Goal: Information Seeking & Learning: Learn about a topic

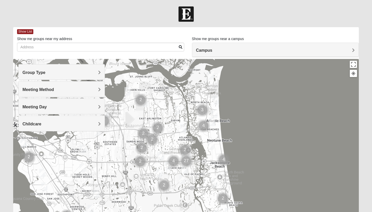
click at [84, 108] on h4 "Meeting Day" at bounding box center [61, 106] width 78 height 5
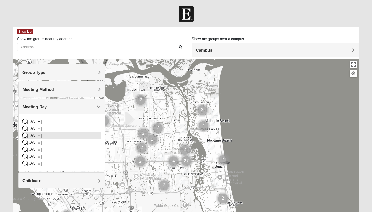
click at [24, 135] on icon at bounding box center [24, 135] width 5 height 5
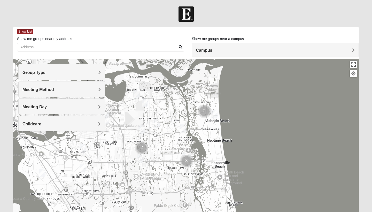
click at [338, 51] on h4 "Campus" at bounding box center [275, 50] width 159 height 5
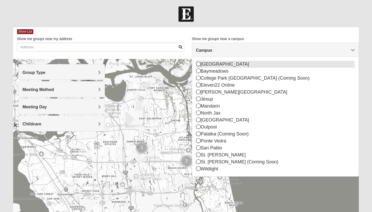
click at [203, 65] on div "[GEOGRAPHIC_DATA]" at bounding box center [275, 64] width 159 height 7
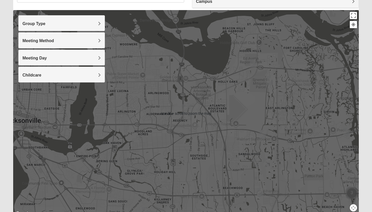
scroll to position [47, 0]
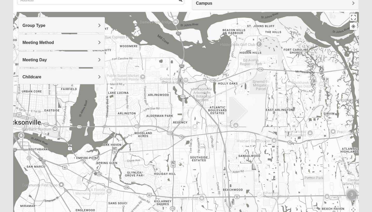
click at [268, 82] on img "Womens Beattie 32225" at bounding box center [270, 82] width 6 height 9
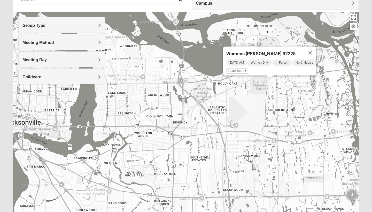
click at [294, 124] on img "Mens Harbeson/Piper 32225" at bounding box center [293, 123] width 6 height 9
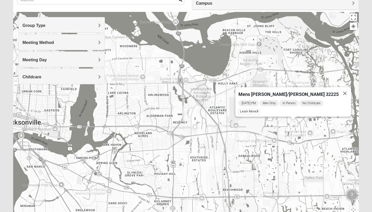
click at [346, 133] on img "1825 Womens Carkhuff 32224" at bounding box center [347, 134] width 6 height 9
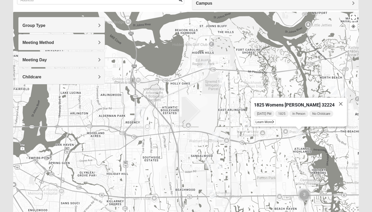
click at [209, 169] on img "Mixed Davis 32246" at bounding box center [208, 164] width 6 height 9
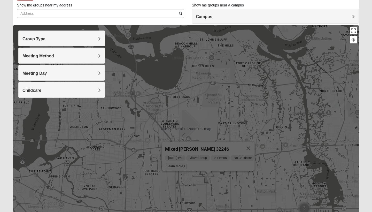
scroll to position [33, 0]
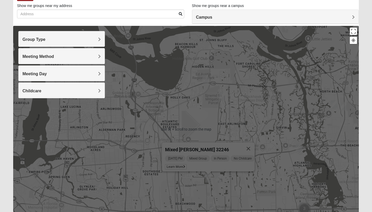
click at [279, 87] on div "Mixed [PERSON_NAME] 32246 [DATE] PM Mixed Group In Person No Childcare Learn Mo…" at bounding box center [186, 129] width 346 height 207
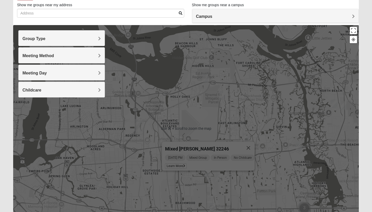
scroll to position [34, 0]
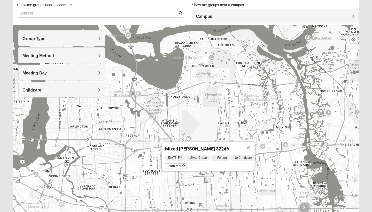
drag, startPoint x: 359, startPoint y: 93, endPoint x: 367, endPoint y: 90, distance: 8.3
click at [367, 90] on form "Log In Find A Group Error Show List Loading Groups" at bounding box center [186, 112] width 372 height 278
click at [333, 103] on img "Womens Ehler 32233" at bounding box center [334, 104] width 6 height 9
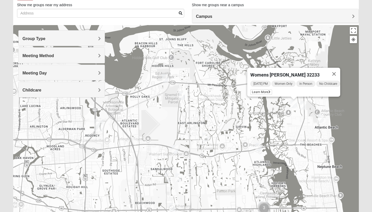
click at [323, 118] on img "Mens Militello 32233" at bounding box center [321, 118] width 6 height 9
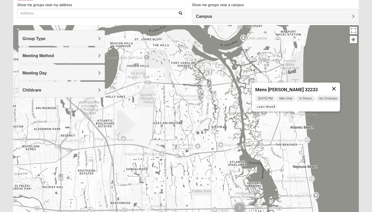
click at [336, 86] on button "Close" at bounding box center [334, 88] width 12 height 12
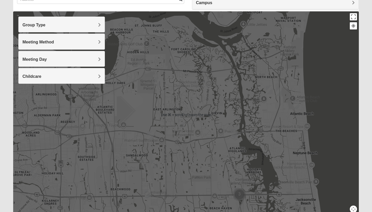
scroll to position [50, 0]
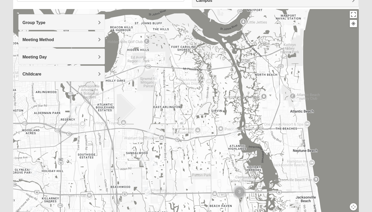
click at [269, 86] on img "Womens Ehler 32233" at bounding box center [269, 88] width 6 height 9
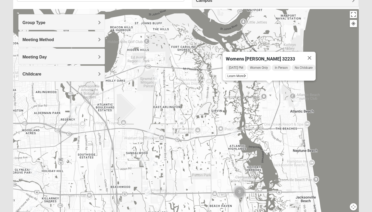
click at [91, 56] on h4 "Meeting Day" at bounding box center [61, 57] width 78 height 5
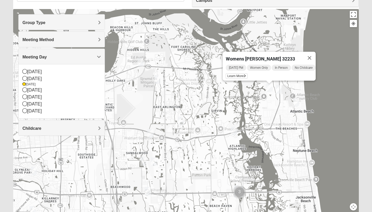
click at [91, 37] on h4 "Meeting Method" at bounding box center [61, 39] width 78 height 5
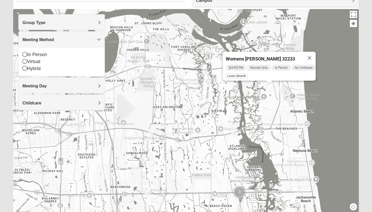
click at [66, 84] on h4 "Meeting Day" at bounding box center [61, 86] width 78 height 5
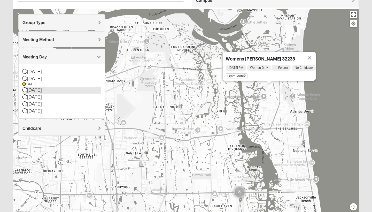
click at [26, 92] on div "[DATE]" at bounding box center [61, 90] width 78 height 7
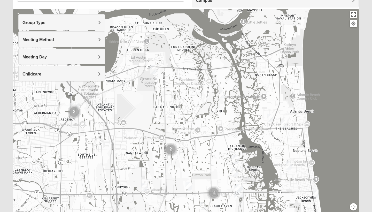
click at [284, 124] on img "Womens Foran 32233" at bounding box center [284, 124] width 6 height 9
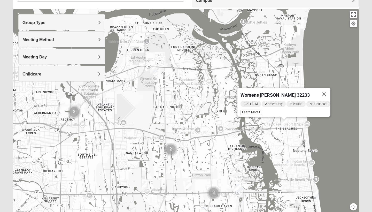
click at [153, 67] on img "Mixed Vilagi 32225" at bounding box center [153, 69] width 6 height 9
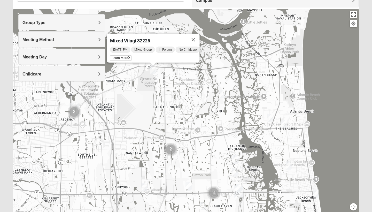
click at [76, 56] on h4 "Meeting Day" at bounding box center [61, 57] width 78 height 5
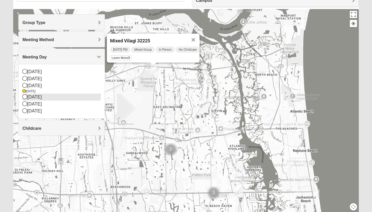
click at [26, 97] on icon at bounding box center [24, 96] width 5 height 5
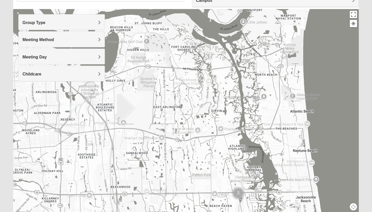
click at [63, 55] on h4 "Meeting Day" at bounding box center [61, 57] width 78 height 5
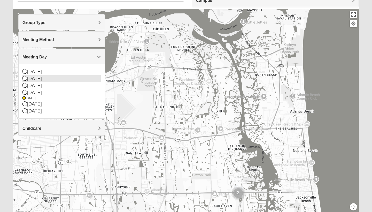
click at [26, 78] on icon at bounding box center [24, 78] width 5 height 5
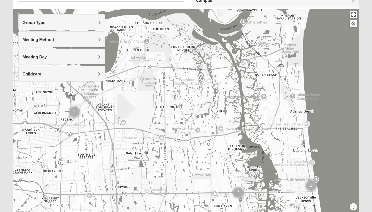
click at [273, 120] on img "1825 Mixed Arola 32233" at bounding box center [272, 121] width 6 height 9
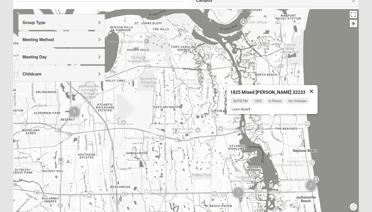
click at [310, 88] on button "Close" at bounding box center [312, 91] width 12 height 12
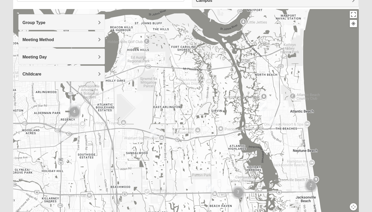
click at [262, 108] on img "Womens Simmons 32233" at bounding box center [263, 107] width 6 height 9
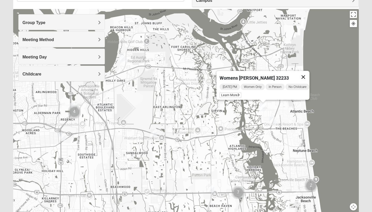
click at [306, 72] on button "Close" at bounding box center [303, 77] width 12 height 12
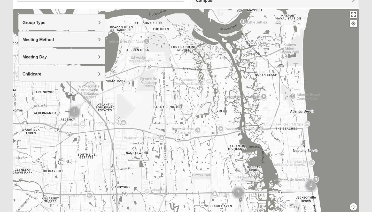
click at [123, 57] on img "Traditional Womens DeLoach 32225" at bounding box center [123, 57] width 6 height 9
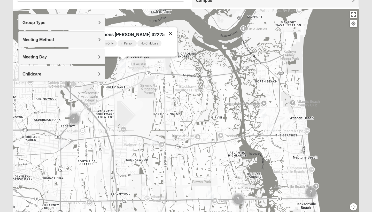
click at [166, 32] on button "Close" at bounding box center [171, 33] width 12 height 12
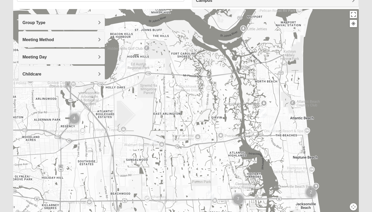
click at [59, 25] on div "Group Type" at bounding box center [62, 21] width 86 height 15
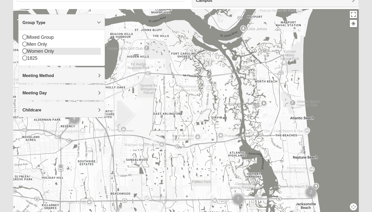
click at [24, 50] on icon at bounding box center [24, 51] width 5 height 5
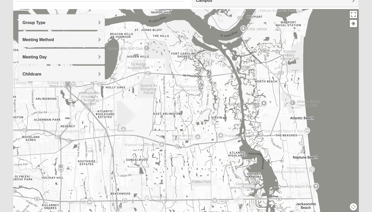
click at [97, 56] on h4 "Meeting Day" at bounding box center [61, 57] width 78 height 5
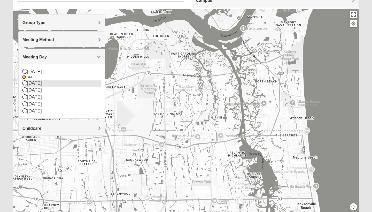
click at [26, 83] on icon at bounding box center [24, 82] width 5 height 5
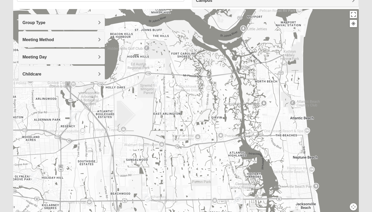
click at [270, 96] on img "Womens Ehler 32233" at bounding box center [269, 94] width 6 height 9
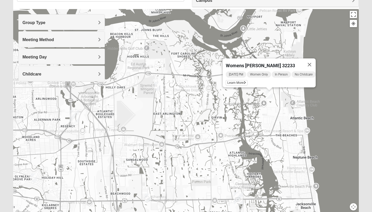
click at [60, 58] on h4 "Meeting Day" at bounding box center [61, 57] width 78 height 5
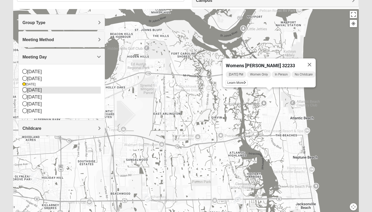
click at [25, 90] on icon at bounding box center [24, 89] width 5 height 5
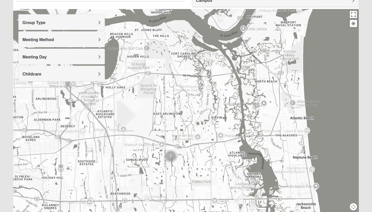
click at [285, 130] on img "Womens Foran 32233" at bounding box center [284, 130] width 6 height 9
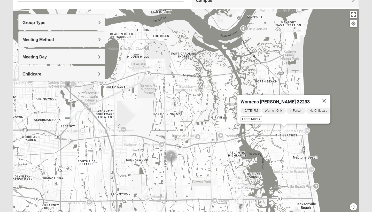
click at [84, 59] on h4 "Meeting Day" at bounding box center [61, 57] width 78 height 5
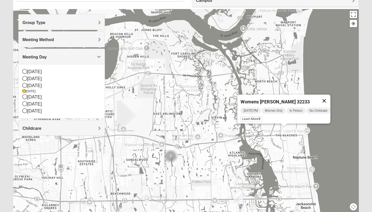
click at [331, 96] on button "Close" at bounding box center [324, 101] width 12 height 12
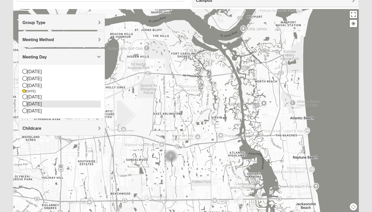
click at [25, 103] on icon at bounding box center [24, 103] width 5 height 5
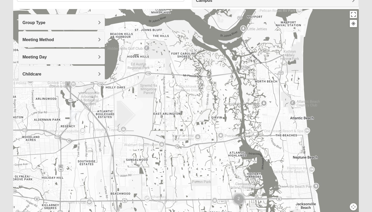
click at [50, 56] on h4 "Meeting Day" at bounding box center [61, 57] width 78 height 5
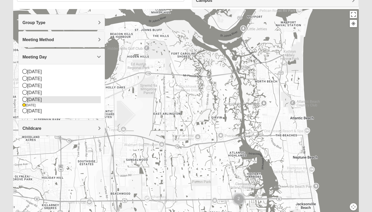
click at [26, 98] on icon at bounding box center [24, 99] width 5 height 5
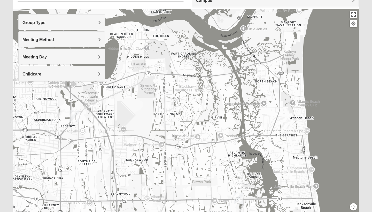
click at [55, 39] on h4 "Meeting Method" at bounding box center [61, 39] width 78 height 5
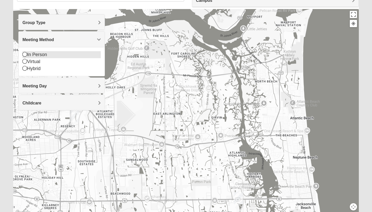
click at [24, 54] on icon at bounding box center [24, 54] width 5 height 5
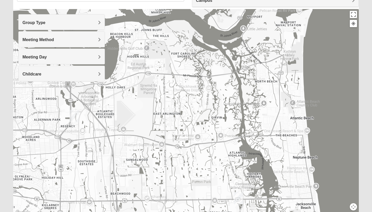
click at [24, 55] on span "Meeting Day" at bounding box center [34, 57] width 24 height 4
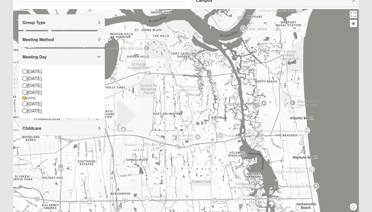
click at [39, 19] on div "Group Type" at bounding box center [62, 21] width 86 height 15
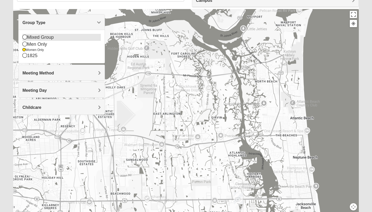
click at [25, 37] on icon at bounding box center [24, 37] width 5 height 5
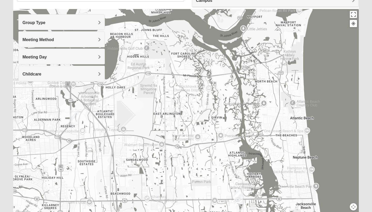
click at [36, 57] on span "Meeting Day" at bounding box center [34, 57] width 24 height 4
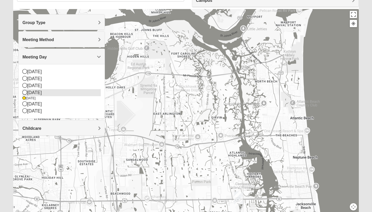
click at [25, 93] on icon at bounding box center [24, 92] width 5 height 5
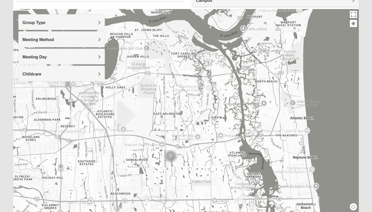
click at [283, 130] on img "Womens Foran 32233" at bounding box center [284, 130] width 6 height 9
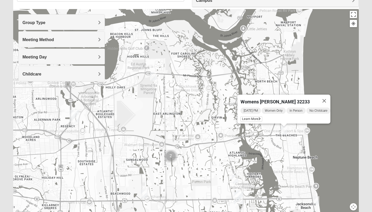
click at [237, 179] on img "Womens Kardon 32224" at bounding box center [235, 179] width 6 height 9
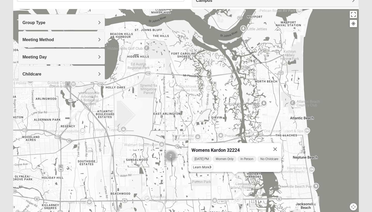
click at [146, 193] on img "Womens Campanella/Harnek 32246" at bounding box center [144, 194] width 6 height 9
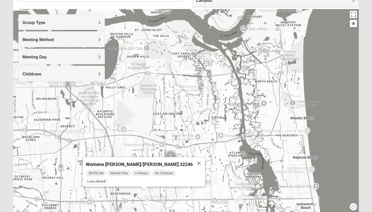
click at [64, 40] on h4 "Meeting Method" at bounding box center [61, 39] width 78 height 5
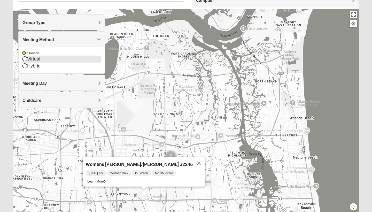
click at [24, 59] on icon at bounding box center [24, 58] width 5 height 5
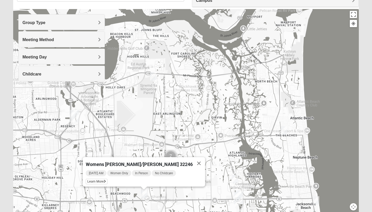
click at [285, 130] on img "Womens Foran 32233" at bounding box center [284, 130] width 6 height 9
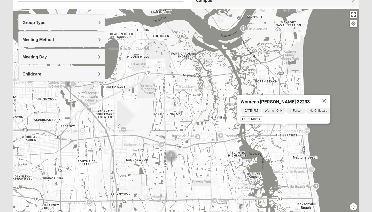
click at [97, 57] on h4 "Meeting Day" at bounding box center [61, 57] width 78 height 5
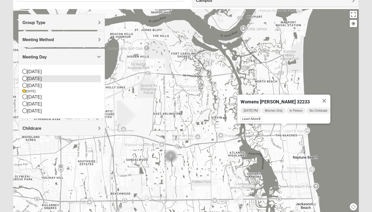
click at [26, 79] on icon at bounding box center [24, 78] width 5 height 5
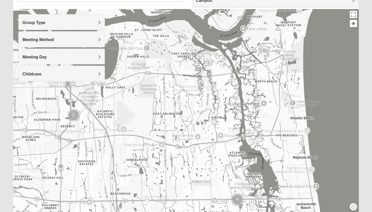
click at [263, 113] on img "Womens Simmons 32233" at bounding box center [263, 113] width 6 height 9
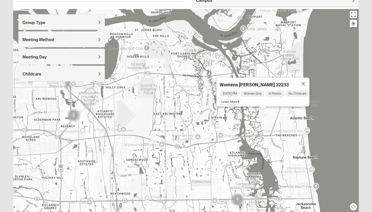
click at [63, 57] on h4 "Meeting Day" at bounding box center [61, 57] width 78 height 5
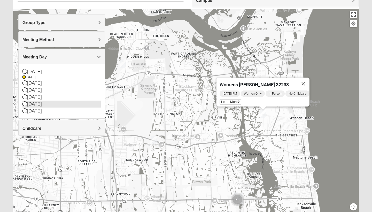
click at [28, 104] on div "[DATE]" at bounding box center [61, 104] width 78 height 7
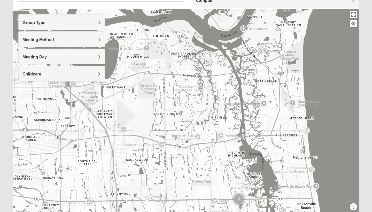
click at [62, 59] on div "Meeting Day" at bounding box center [62, 56] width 86 height 15
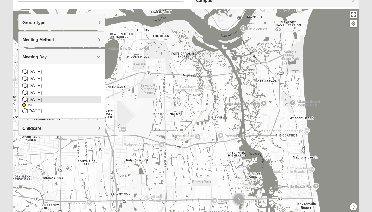
click at [25, 100] on icon at bounding box center [24, 99] width 5 height 5
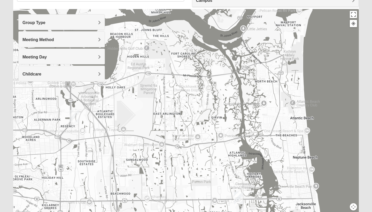
click at [49, 56] on h4 "Meeting Day" at bounding box center [61, 57] width 78 height 5
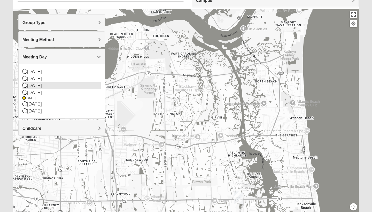
click at [27, 86] on div "[DATE]" at bounding box center [61, 85] width 78 height 7
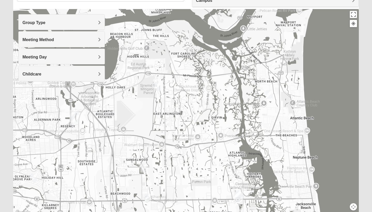
click at [271, 96] on img "Womens Ehler 32233" at bounding box center [269, 94] width 6 height 9
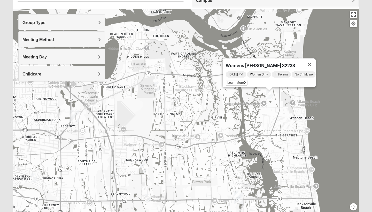
click at [159, 87] on img "Womens Beattie 32225" at bounding box center [157, 86] width 6 height 9
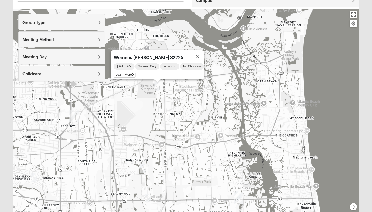
click at [82, 25] on h4 "Group Type" at bounding box center [61, 22] width 78 height 5
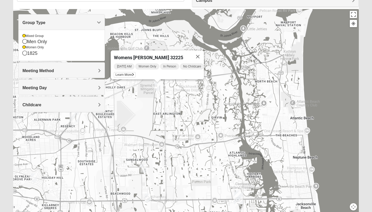
click at [74, 68] on h4 "Meeting Method" at bounding box center [61, 70] width 78 height 5
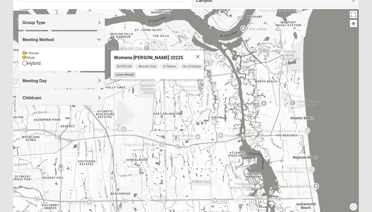
click at [122, 72] on span "Learn More" at bounding box center [125, 74] width 22 height 5
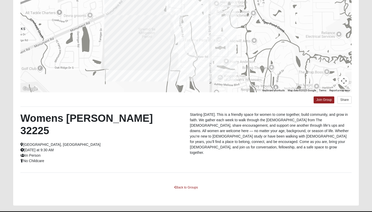
scroll to position [67, 0]
